Goal: Information Seeking & Learning: Learn about a topic

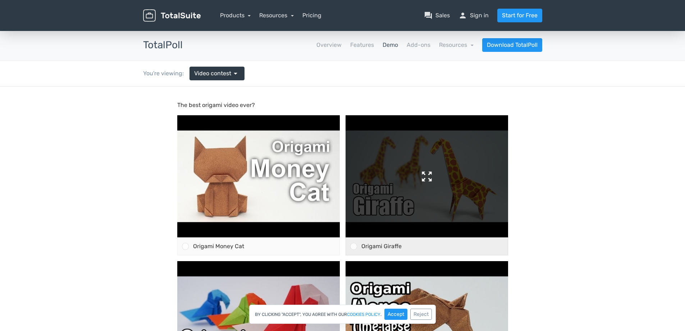
click at [426, 173] on img at bounding box center [427, 176] width 163 height 122
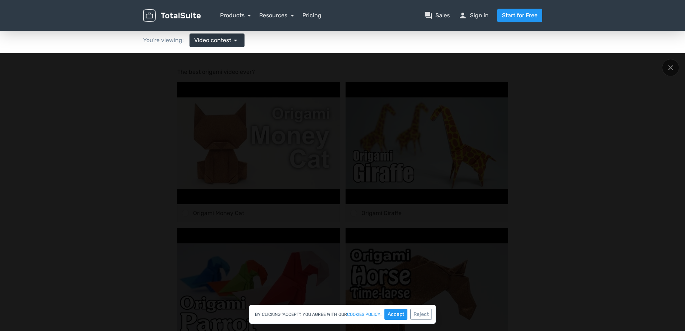
scroll to position [36, 0]
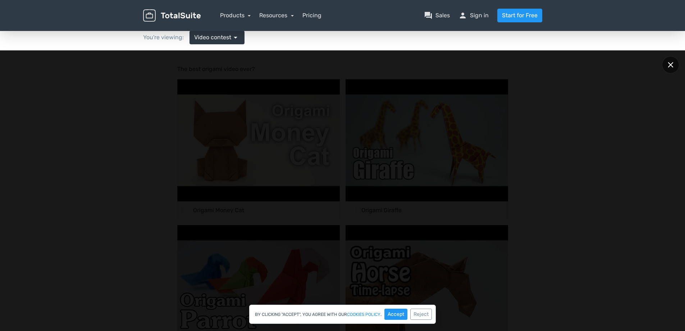
click at [674, 62] on div at bounding box center [670, 64] width 17 height 17
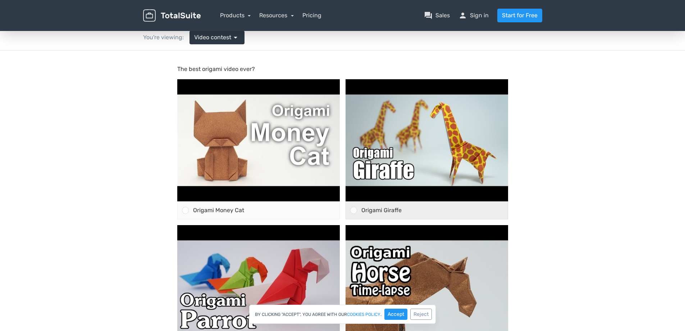
click at [354, 207] on div at bounding box center [353, 210] width 7 height 7
click at [354, 210] on input "Origami Giraffe" at bounding box center [354, 210] width 0 height 0
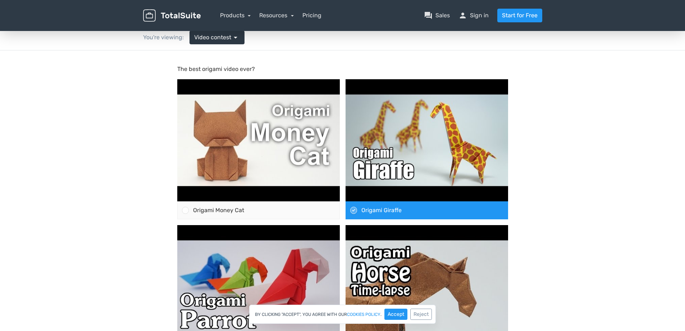
click at [354, 207] on div at bounding box center [353, 210] width 7 height 7
click at [354, 210] on input "Origami Giraffe" at bounding box center [354, 210] width 0 height 0
click at [448, 209] on div "Origami Giraffe" at bounding box center [432, 210] width 151 height 17
click at [354, 210] on input "Origami Giraffe" at bounding box center [354, 210] width 0 height 0
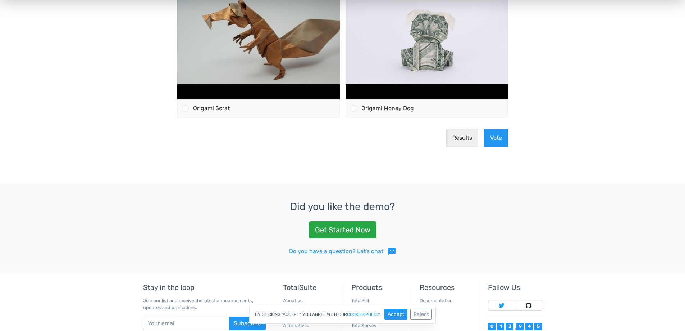
scroll to position [432, 0]
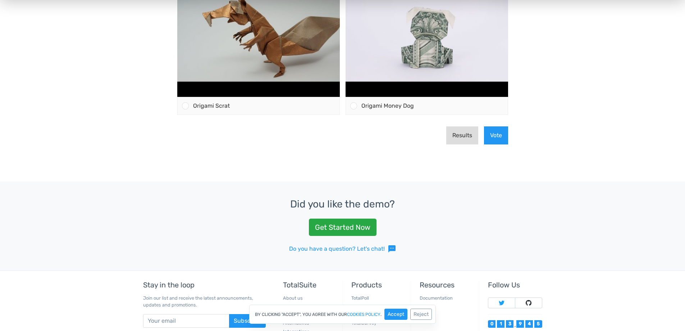
click at [456, 137] on button "Results" at bounding box center [463, 135] width 32 height 18
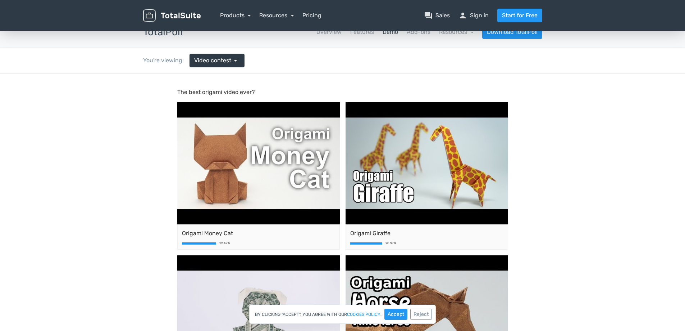
scroll to position [0, 0]
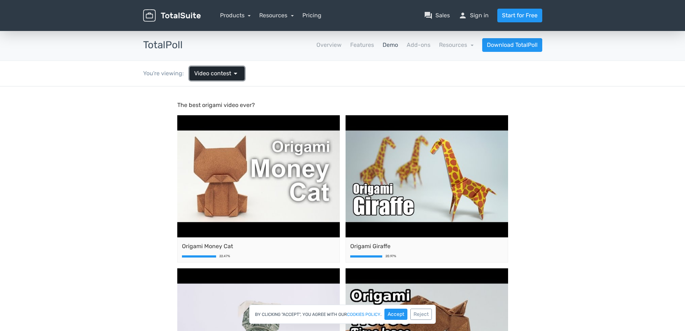
click at [239, 74] on span "arrow_drop_down" at bounding box center [235, 73] width 9 height 9
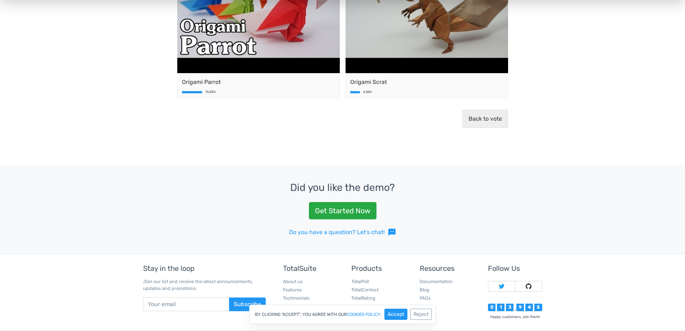
scroll to position [756, 0]
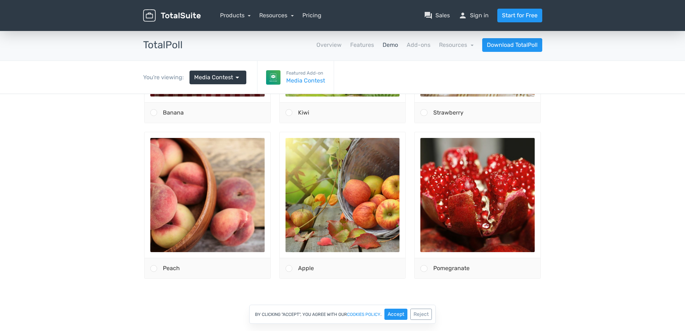
scroll to position [195, 0]
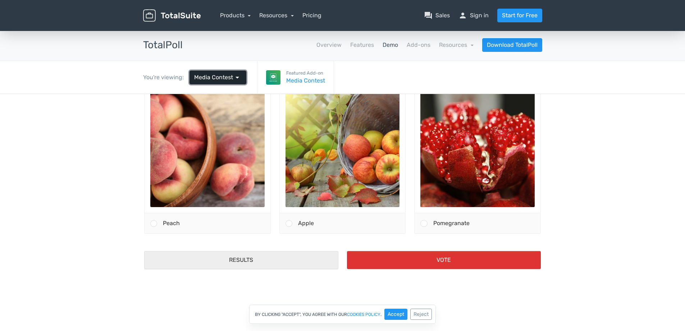
click at [227, 78] on span "Media Contest" at bounding box center [213, 77] width 39 height 9
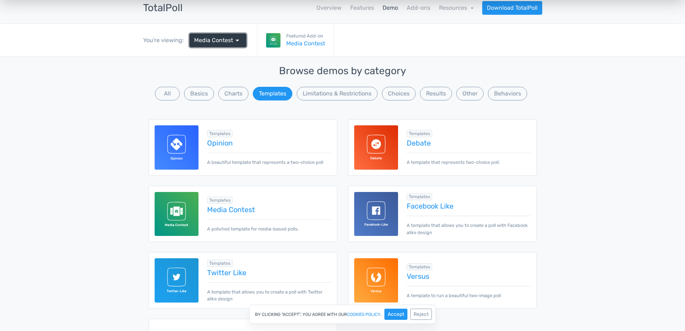
scroll to position [0, 0]
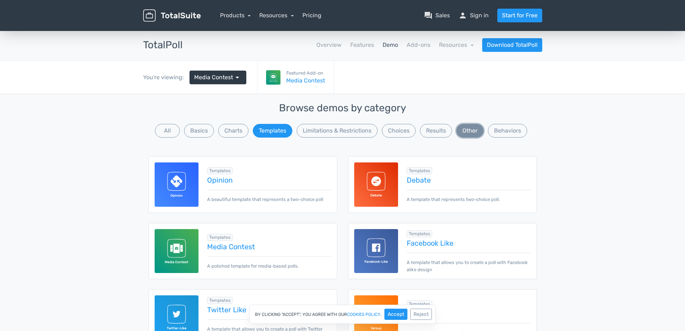
click at [471, 130] on button "Other" at bounding box center [470, 131] width 27 height 14
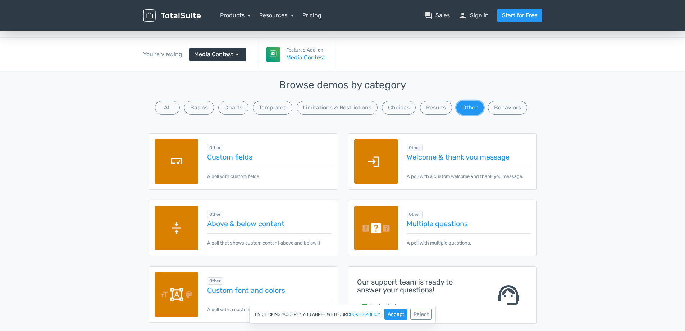
scroll to position [36, 0]
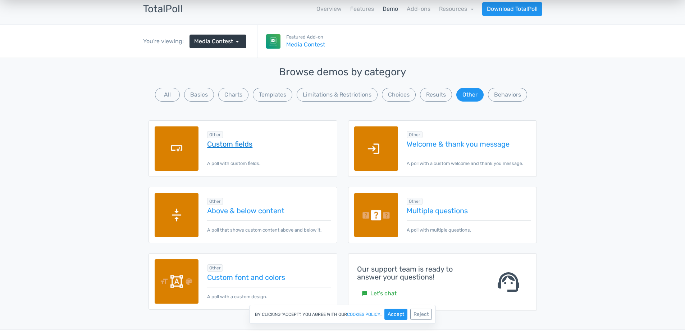
click at [236, 144] on link "Custom fields" at bounding box center [269, 144] width 124 height 8
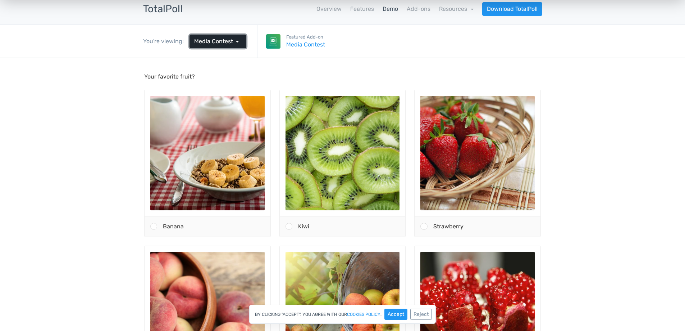
click at [227, 40] on span "Media Contest" at bounding box center [213, 41] width 39 height 9
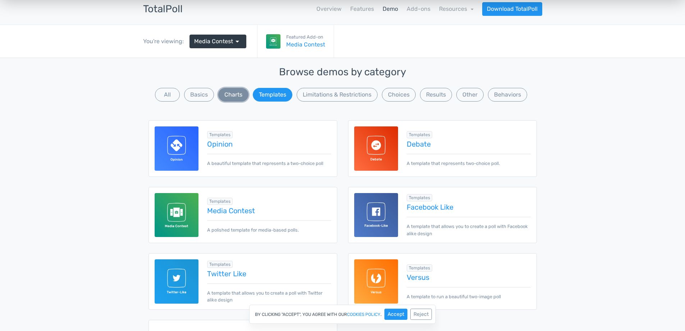
click at [234, 92] on button "Charts" at bounding box center [233, 95] width 30 height 14
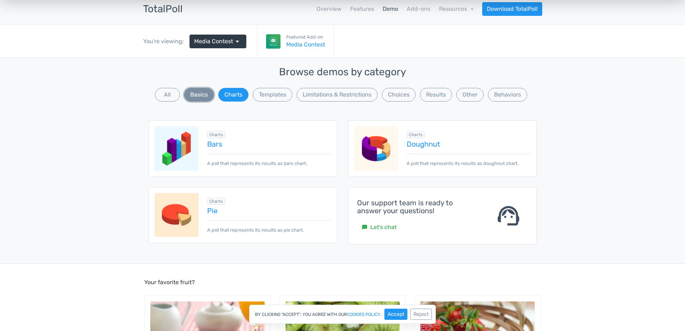
click at [205, 95] on button "Basics" at bounding box center [199, 95] width 30 height 14
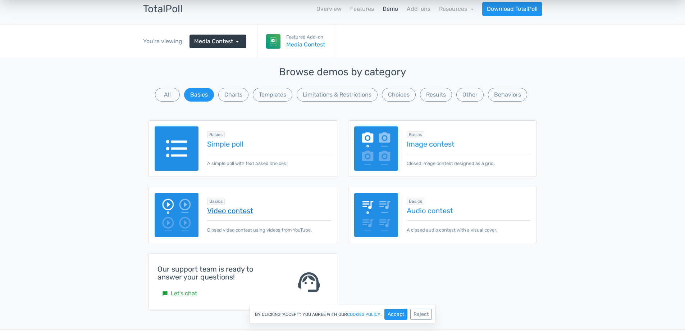
click at [229, 211] on link "Video contest" at bounding box center [269, 211] width 124 height 8
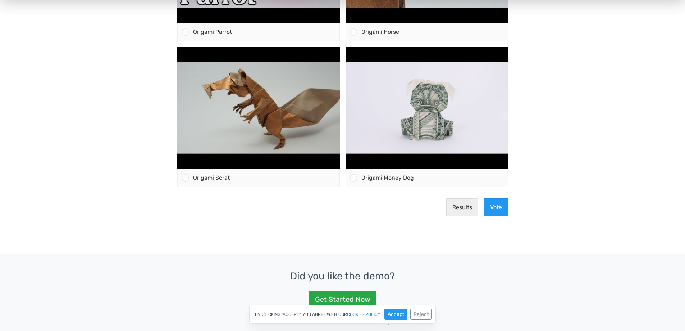
scroll to position [324, 0]
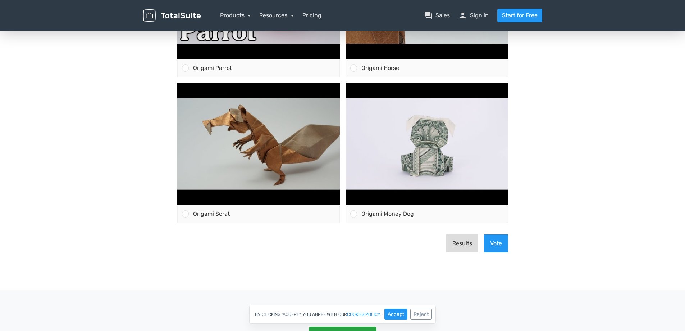
click at [461, 244] on button "Results" at bounding box center [463, 243] width 32 height 18
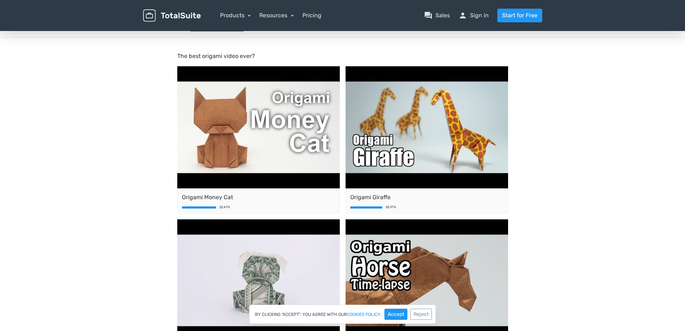
scroll to position [0, 0]
